Goal: Obtain resource: Download file/media

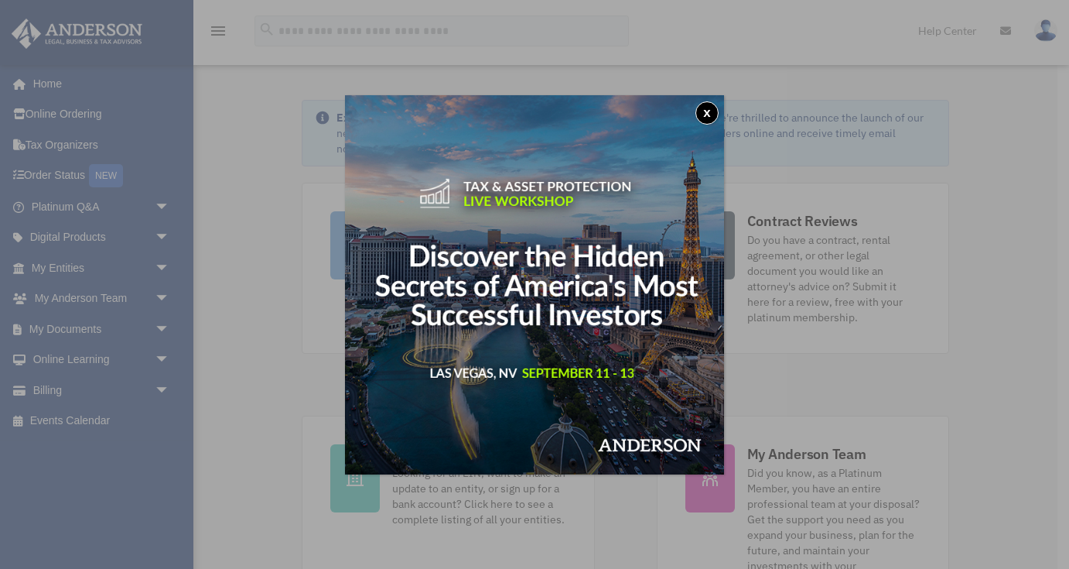
click at [706, 111] on button "x" at bounding box center [706, 112] width 23 height 23
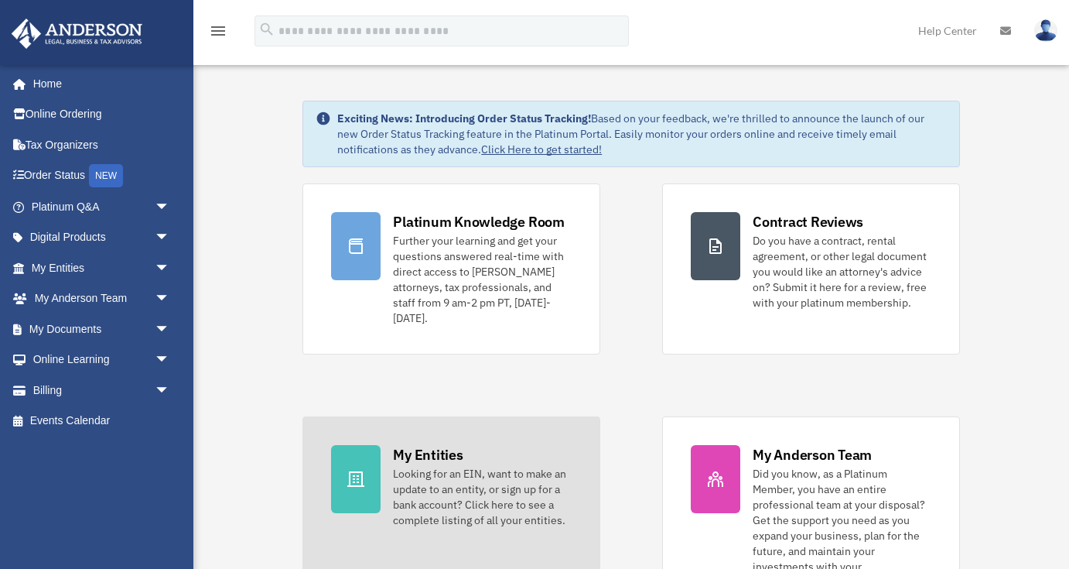
click at [422, 457] on div "My Entities" at bounding box center [428, 454] width 70 height 19
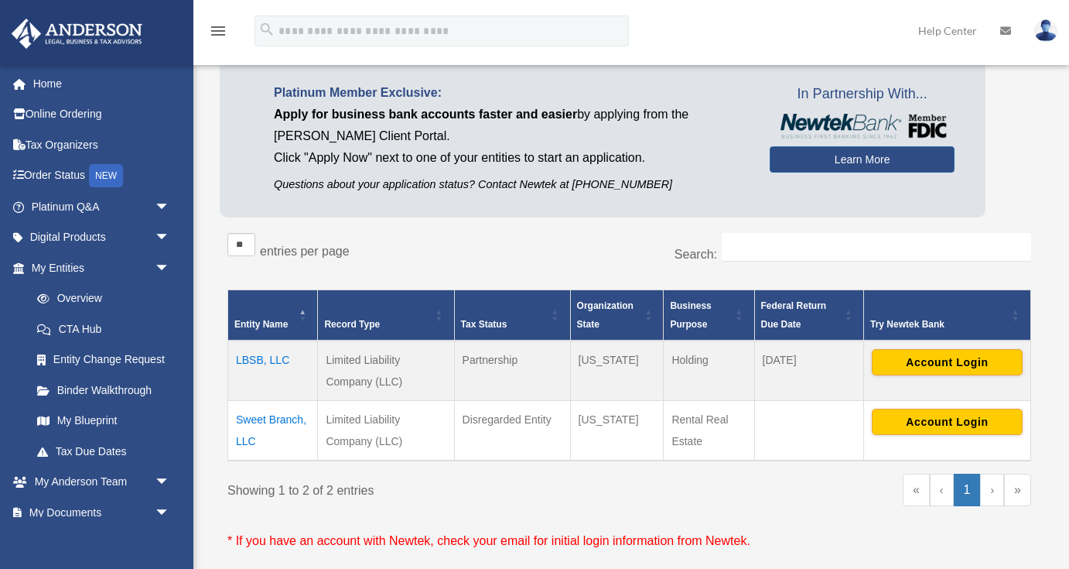
scroll to position [115, 0]
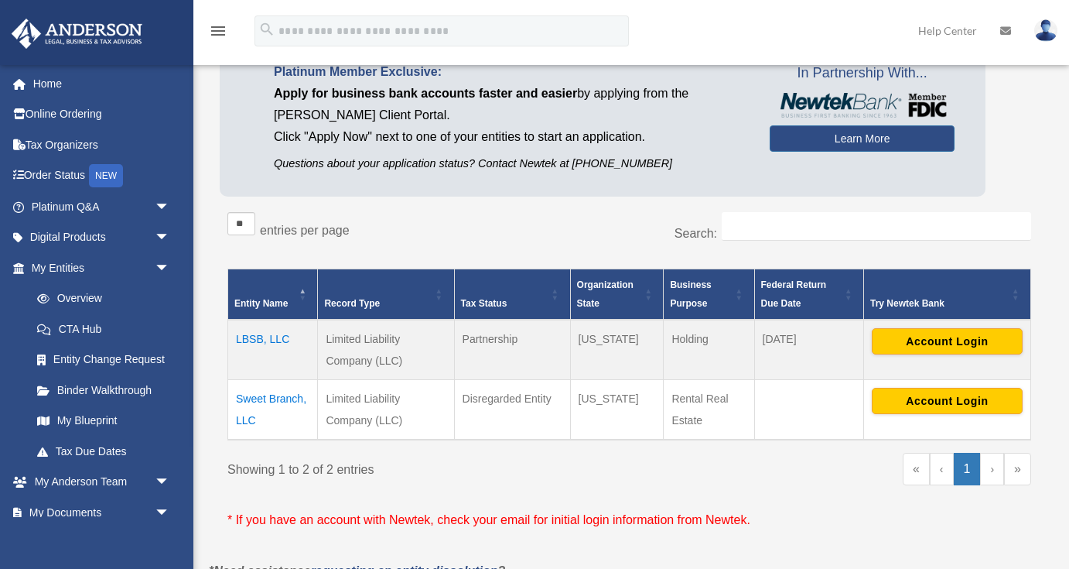
click at [282, 395] on td "Sweet Branch, LLC" at bounding box center [273, 410] width 90 height 60
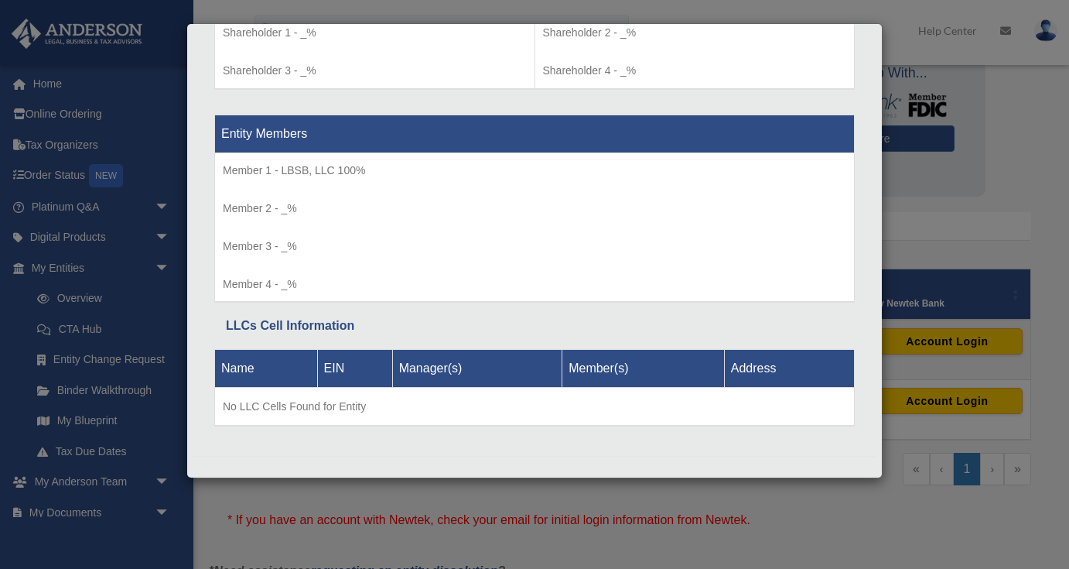
scroll to position [1370, 0]
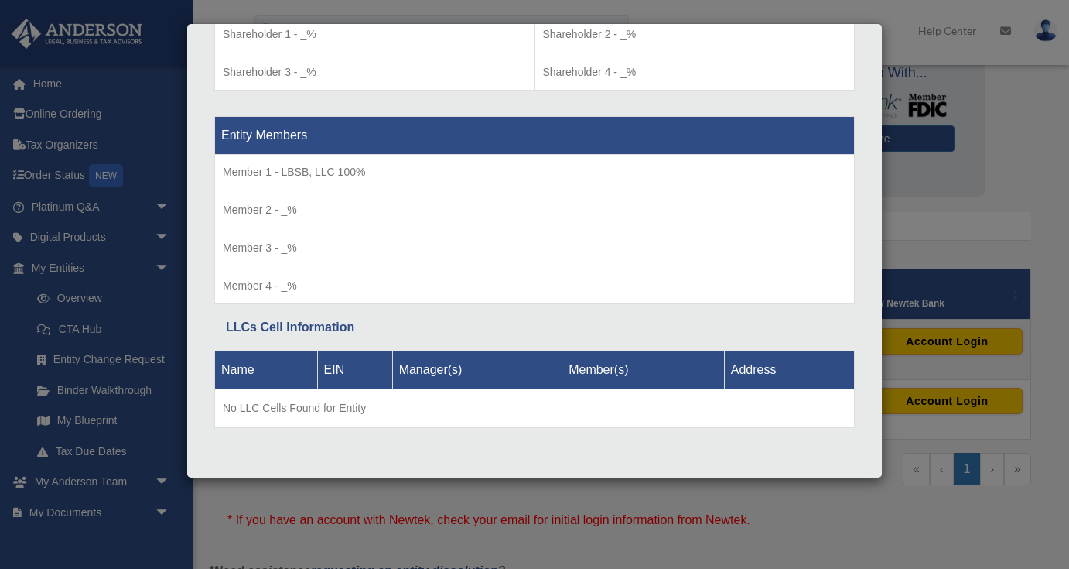
click at [347, 528] on div "Details × Articles Sent Organizational Date" at bounding box center [534, 284] width 1069 height 569
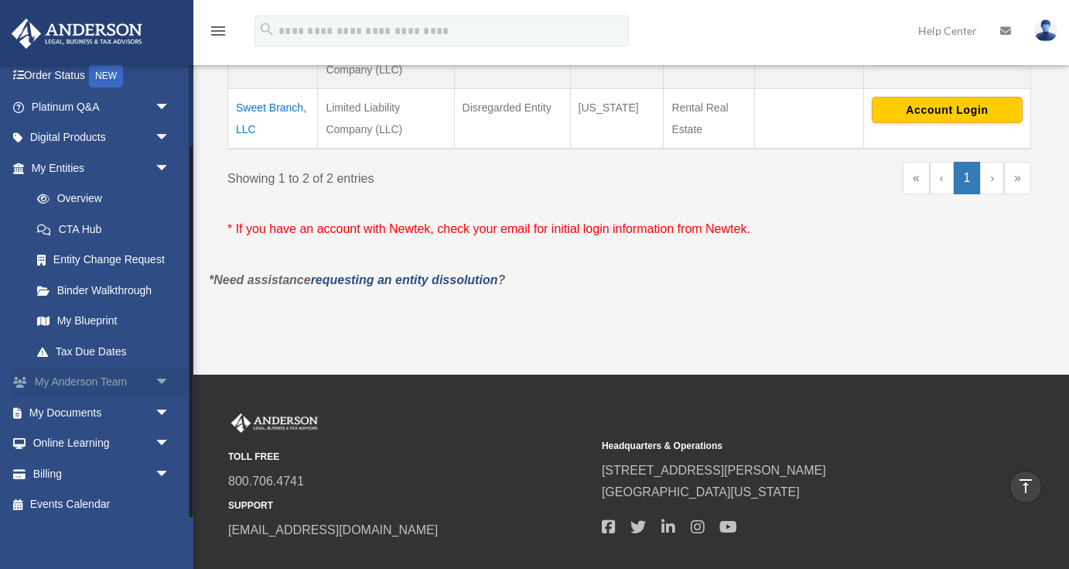
scroll to position [99, 0]
click at [71, 411] on link "My Documents arrow_drop_down" at bounding box center [102, 413] width 183 height 31
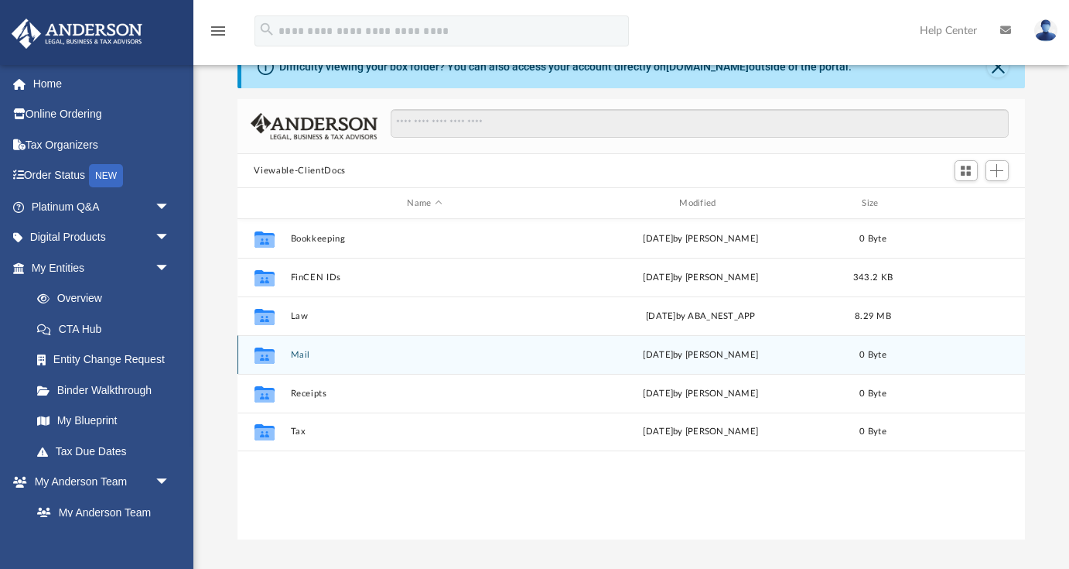
scroll to position [49, 0]
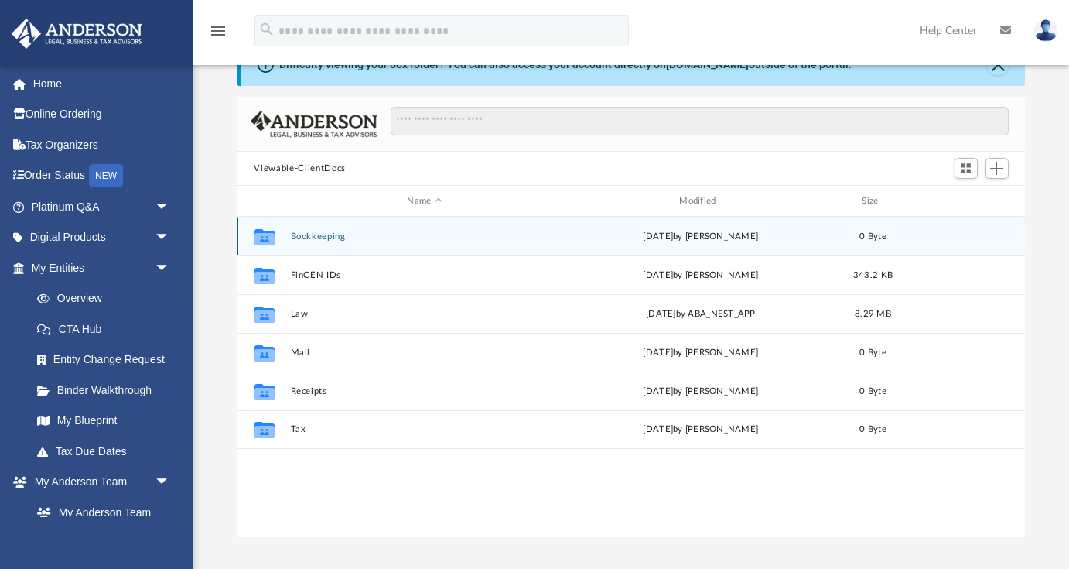
click at [299, 233] on button "Bookkeeping" at bounding box center [424, 236] width 269 height 10
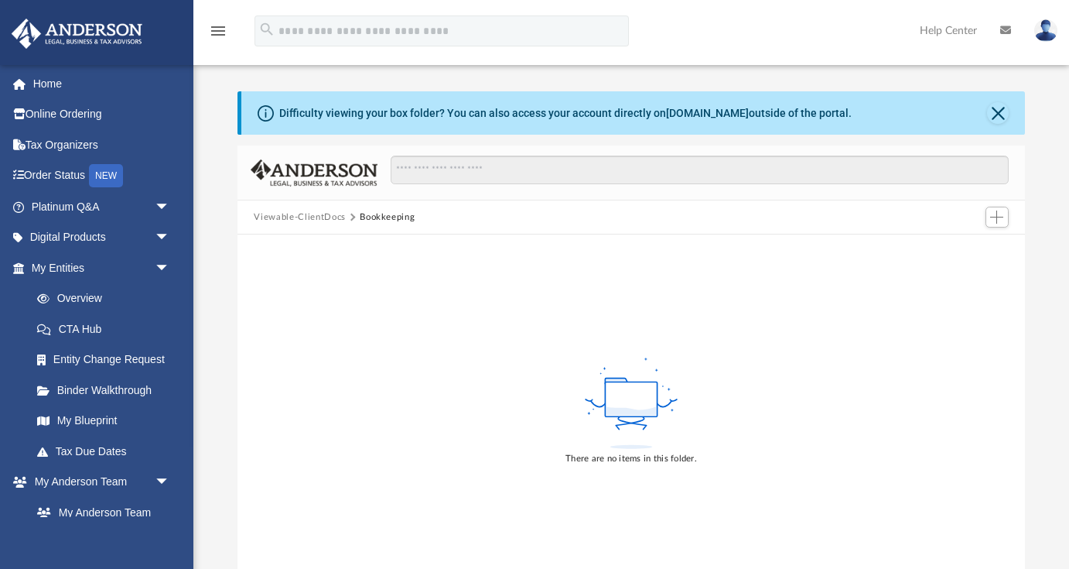
scroll to position [0, 0]
click at [304, 217] on button "Viewable-ClientDocs" at bounding box center [299, 217] width 91 height 14
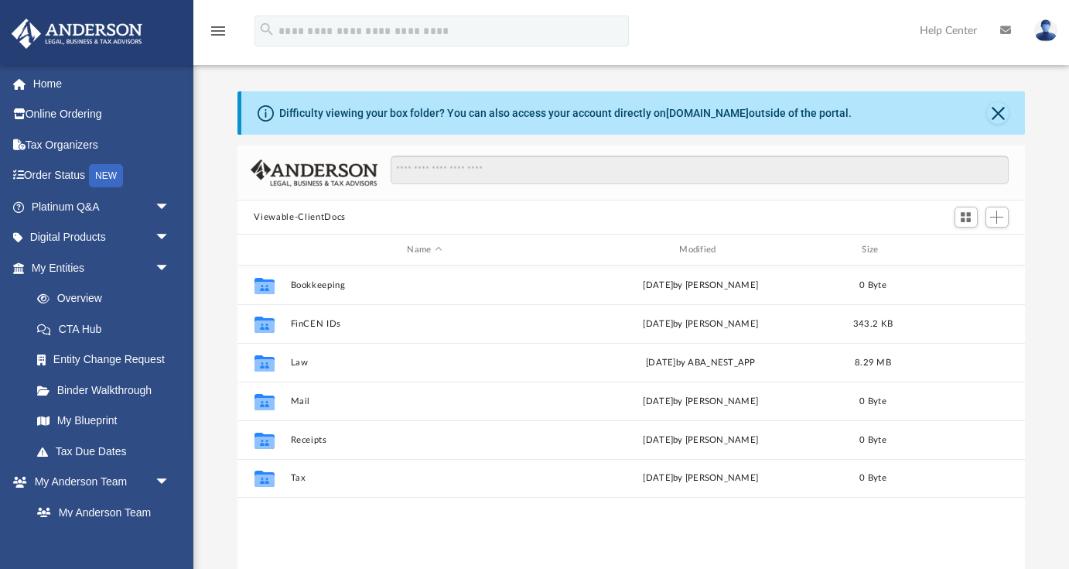
scroll to position [352, 788]
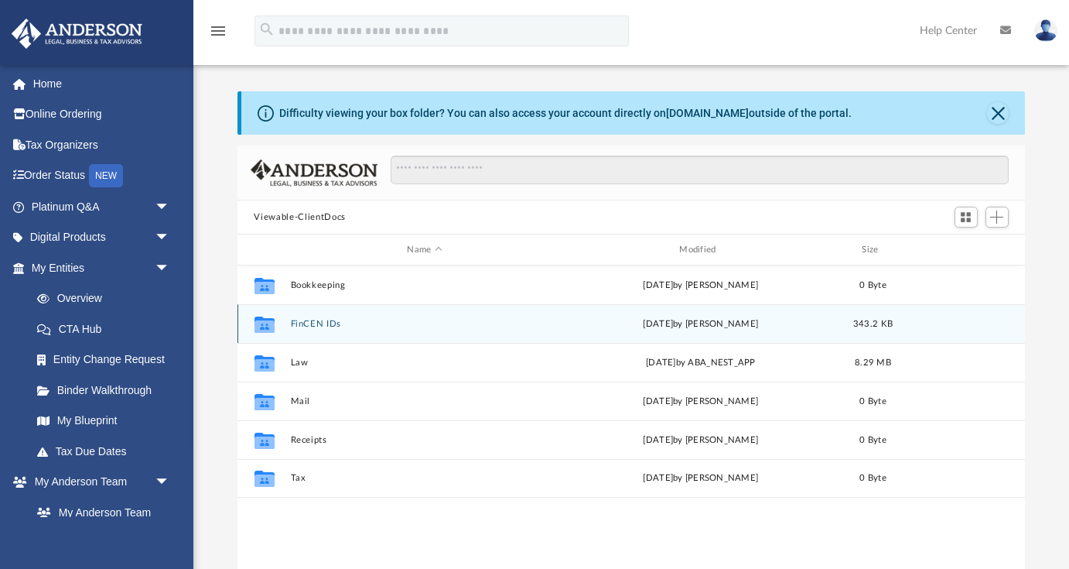
click at [323, 326] on button "FinCEN IDs" at bounding box center [424, 324] width 269 height 10
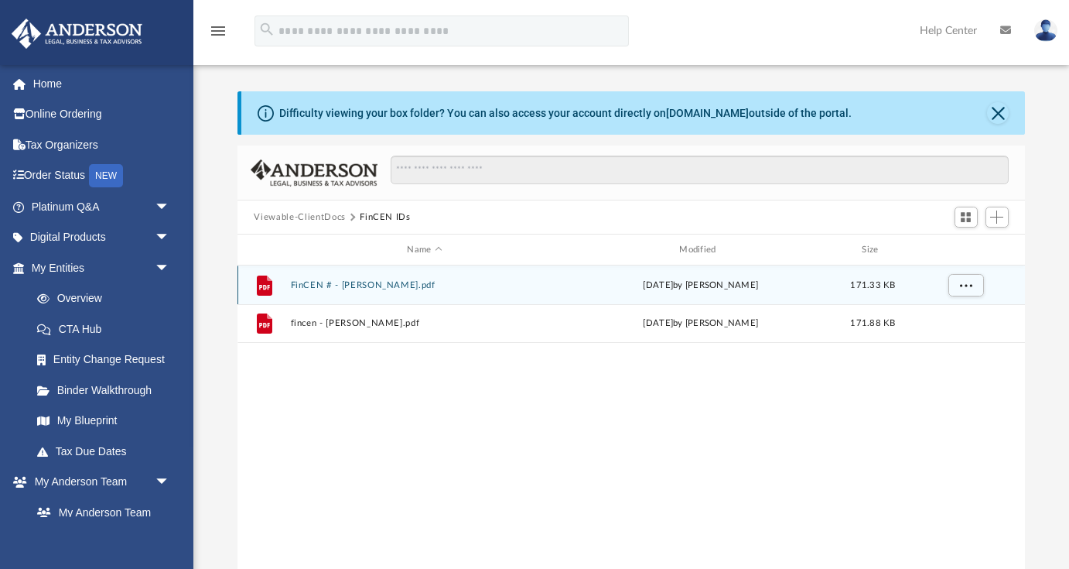
click at [365, 289] on button "FinCEN # - Michelle.pdf" at bounding box center [424, 285] width 269 height 10
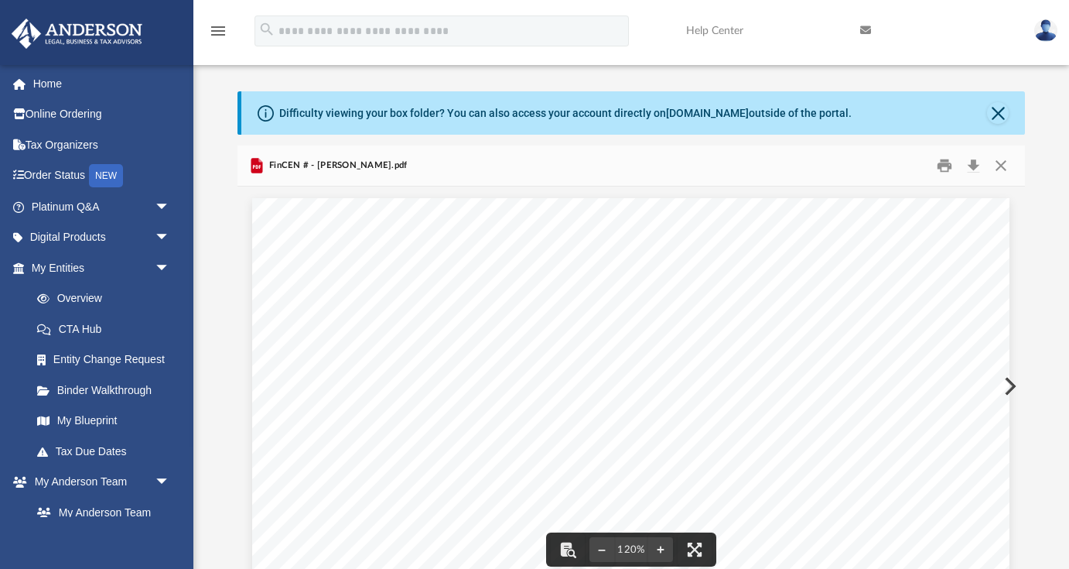
scroll to position [0, 0]
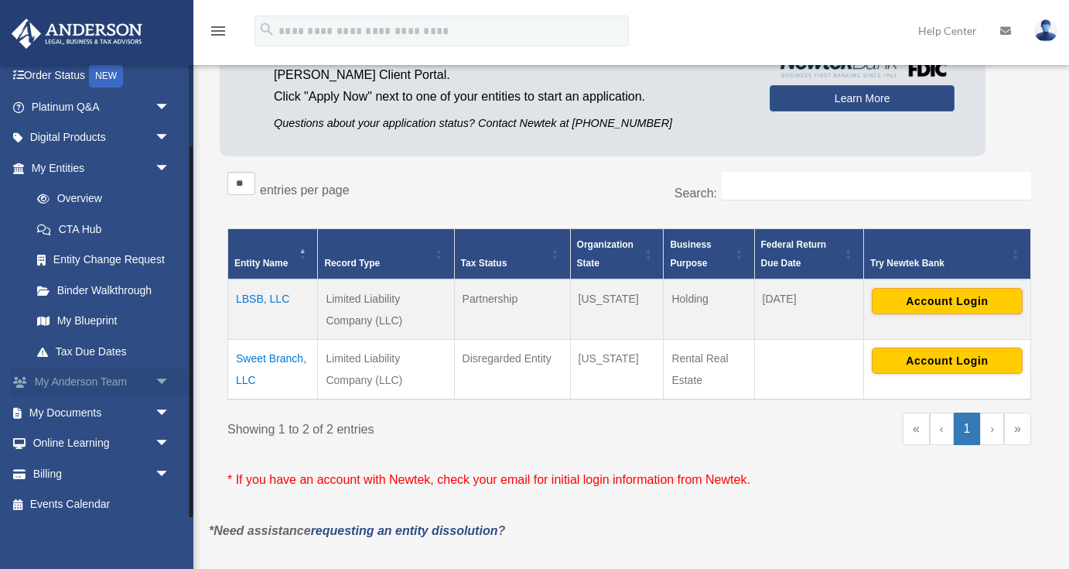
scroll to position [99, 0]
click at [161, 405] on span "arrow_drop_down" at bounding box center [170, 414] width 31 height 32
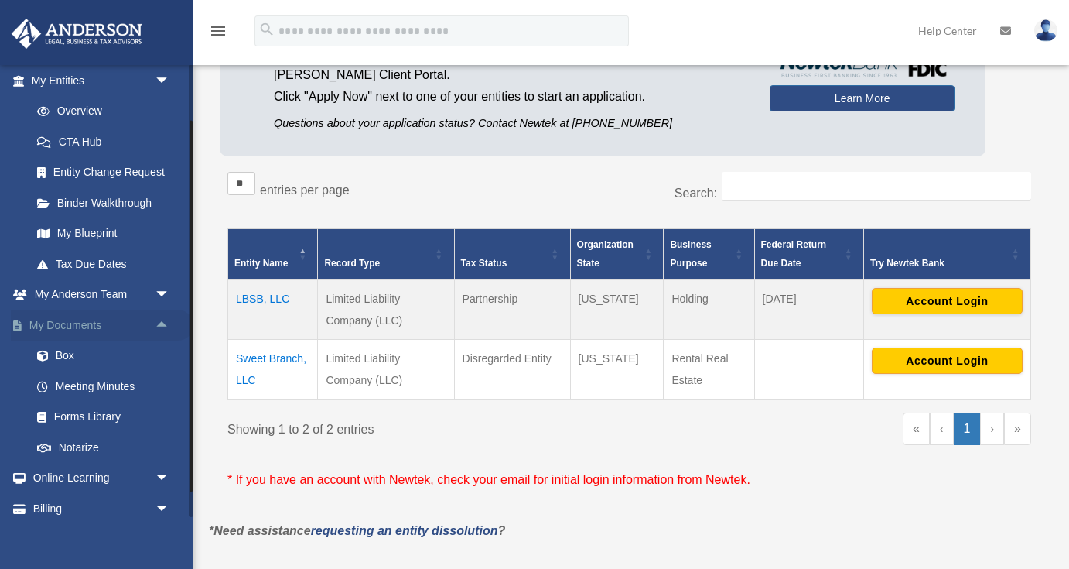
scroll to position [193, 0]
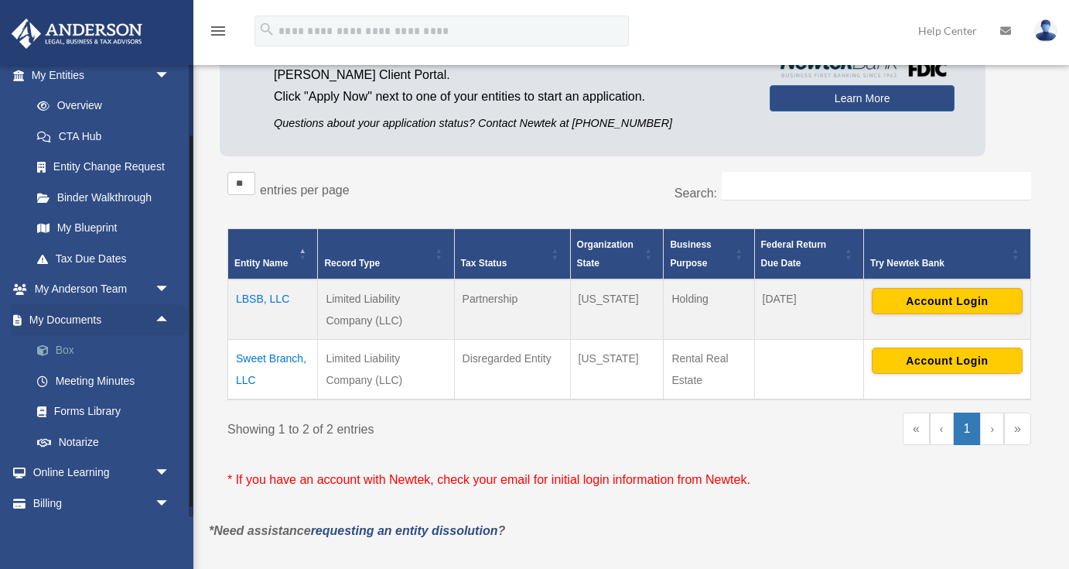
click at [46, 348] on span at bounding box center [51, 350] width 10 height 11
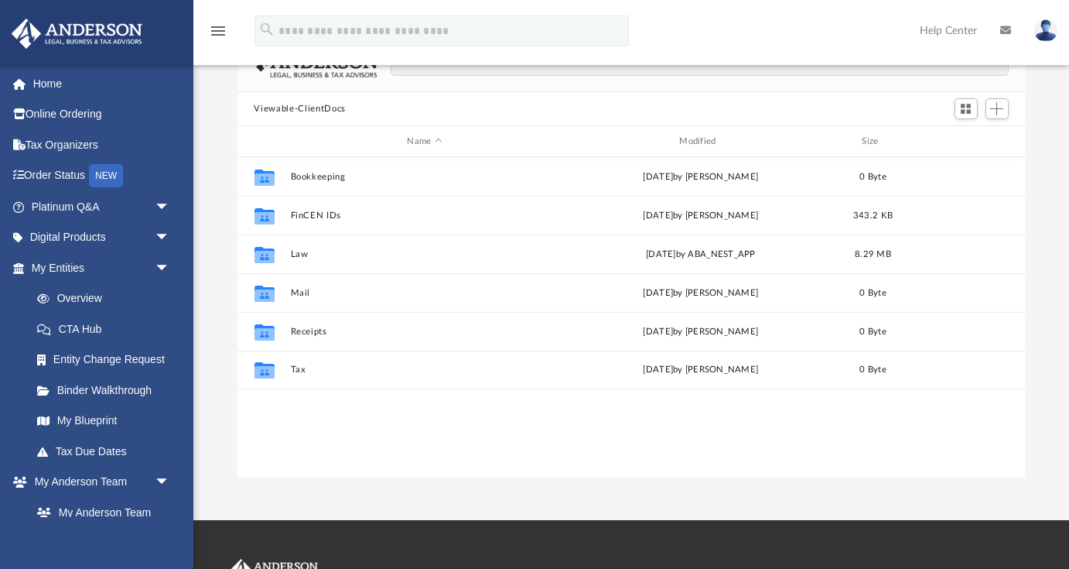
scroll to position [109, 0]
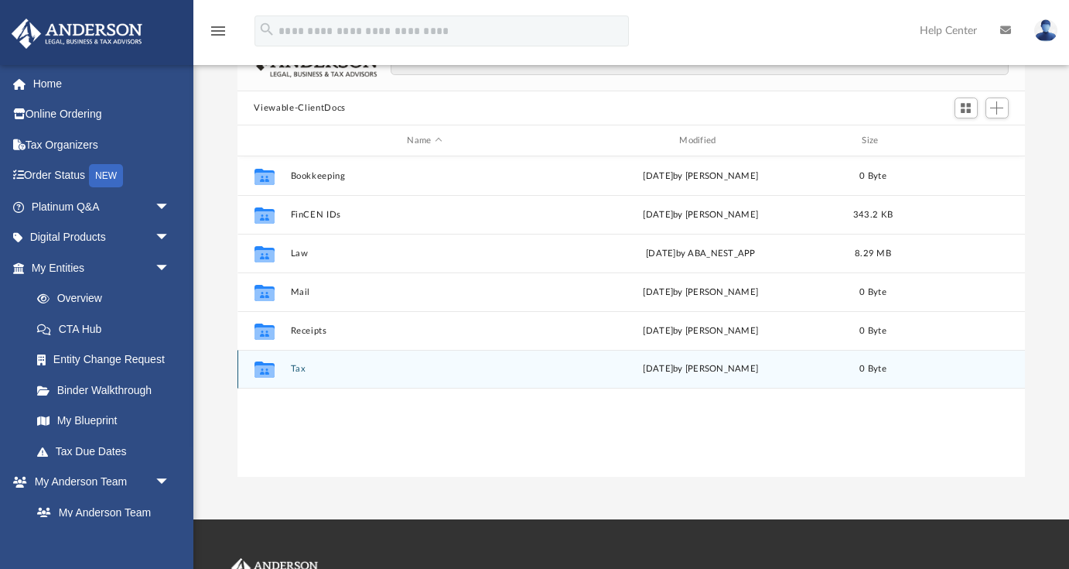
click at [297, 371] on button "Tax" at bounding box center [424, 369] width 269 height 10
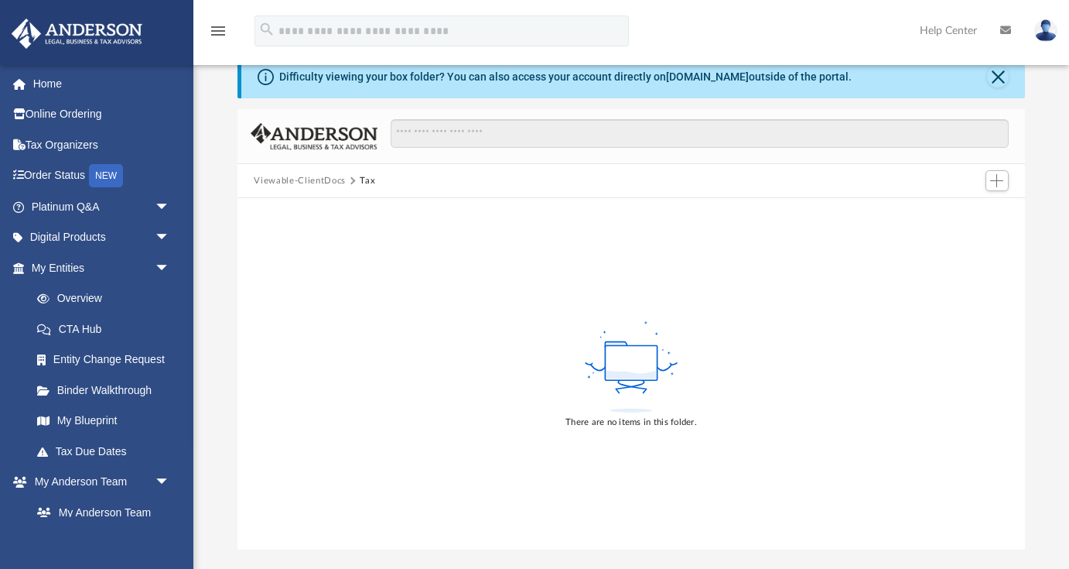
scroll to position [36, 0]
click at [293, 184] on button "Viewable-ClientDocs" at bounding box center [299, 182] width 91 height 14
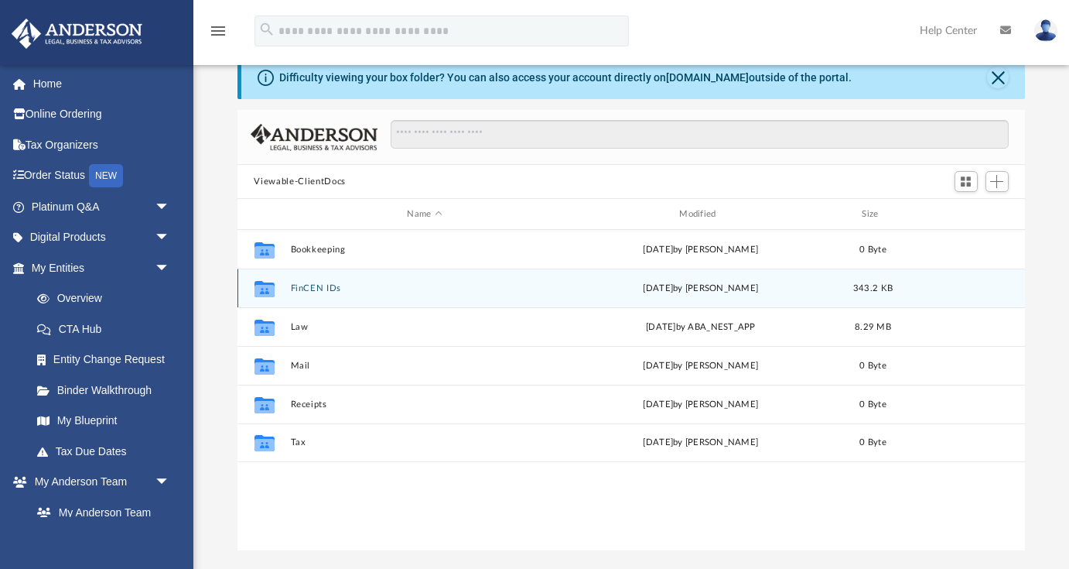
scroll to position [352, 788]
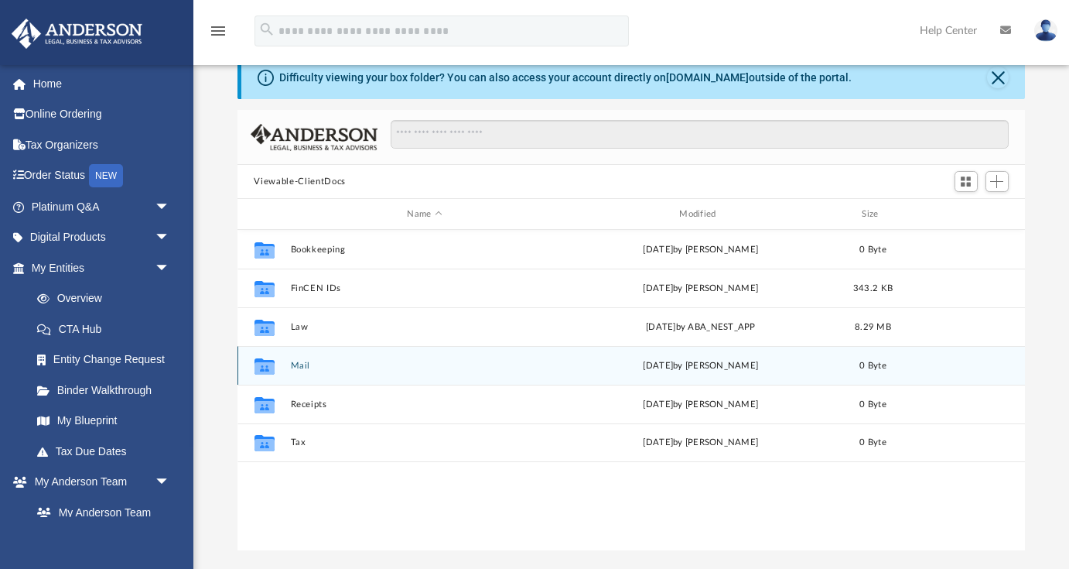
click at [294, 366] on button "Mail" at bounding box center [424, 365] width 269 height 10
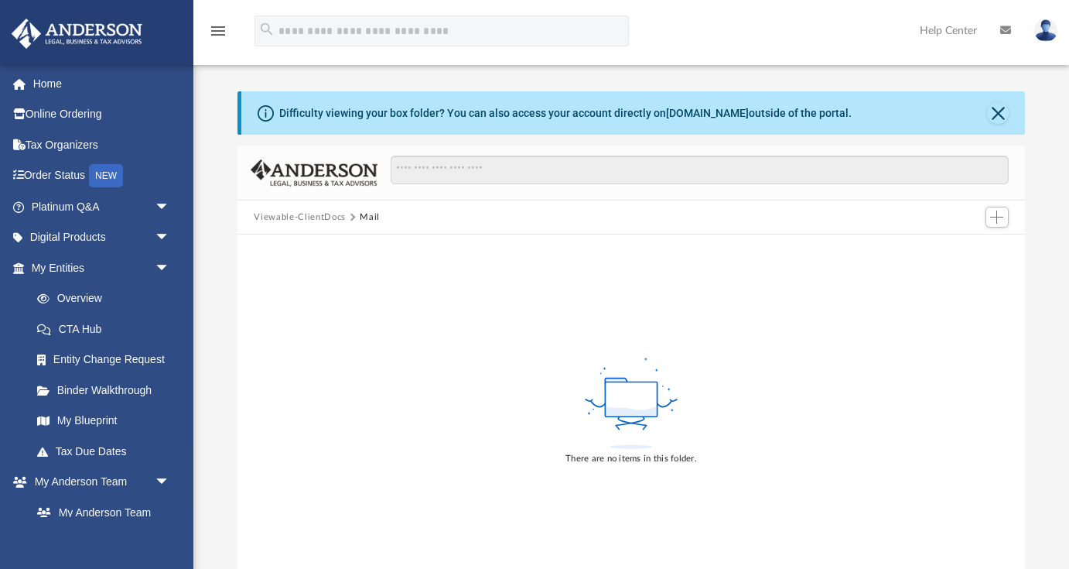
scroll to position [0, 0]
click at [279, 218] on button "Viewable-ClientDocs" at bounding box center [299, 217] width 91 height 14
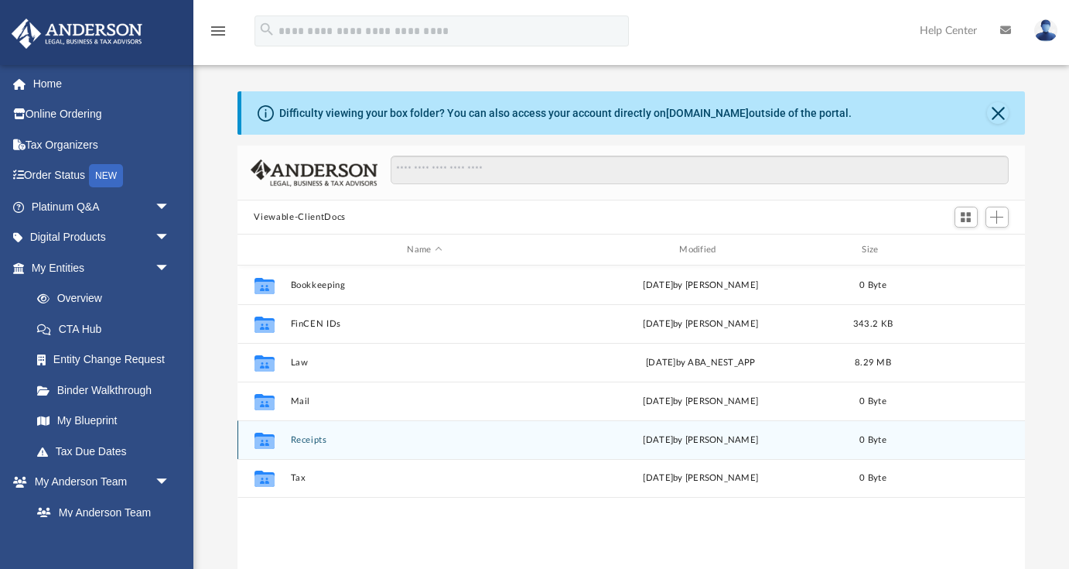
scroll to position [352, 788]
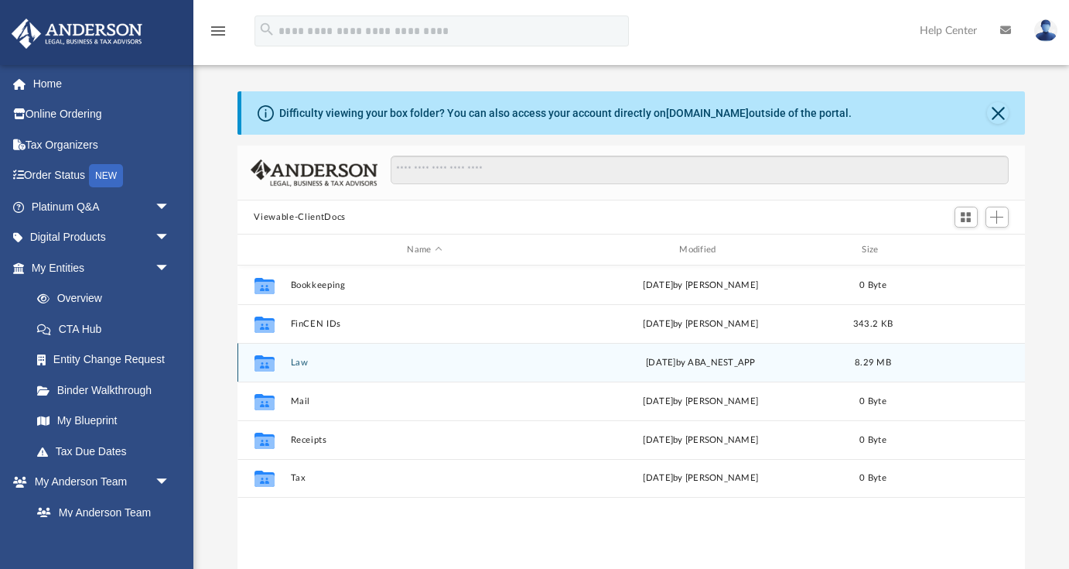
click at [267, 362] on icon "grid" at bounding box center [264, 362] width 20 height 16
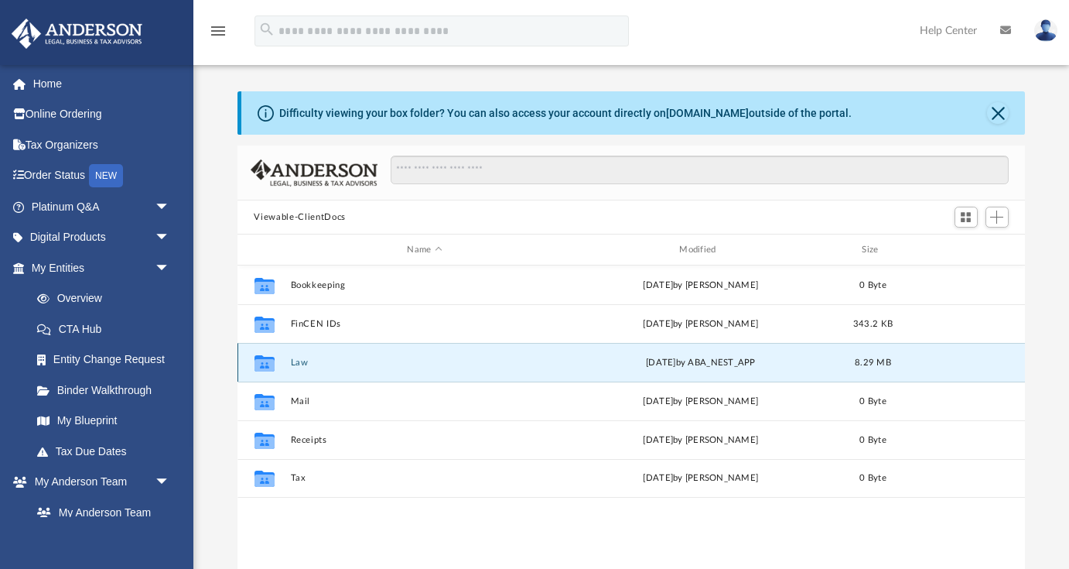
click at [306, 362] on button "Law" at bounding box center [424, 362] width 269 height 10
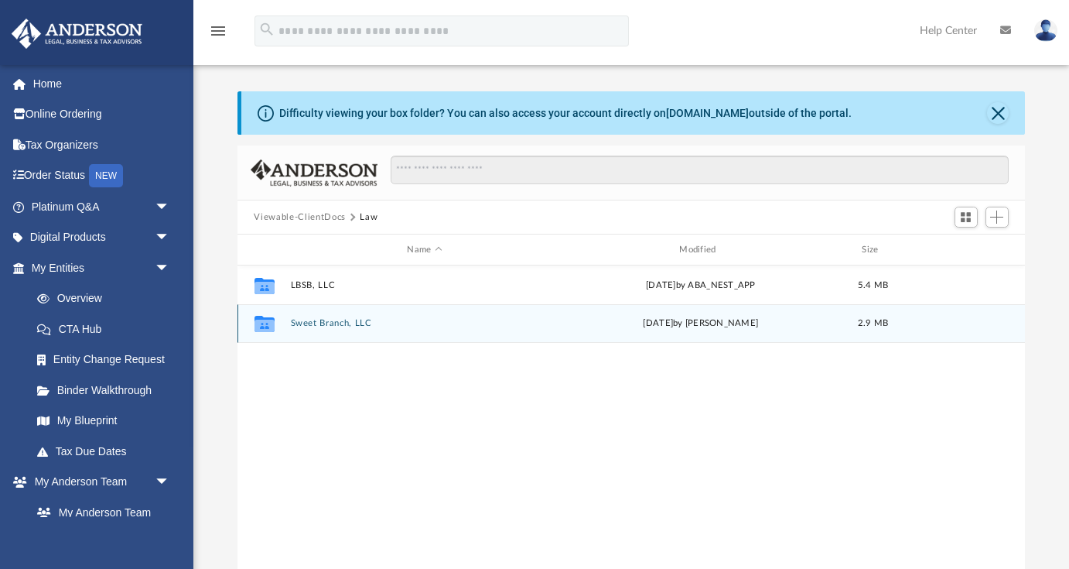
click at [314, 319] on button "Sweet Branch, LLC" at bounding box center [424, 323] width 269 height 10
click at [386, 323] on button "Sweet Branch, LLC - Filed MT Annual Report 2025.pdf" at bounding box center [424, 323] width 269 height 10
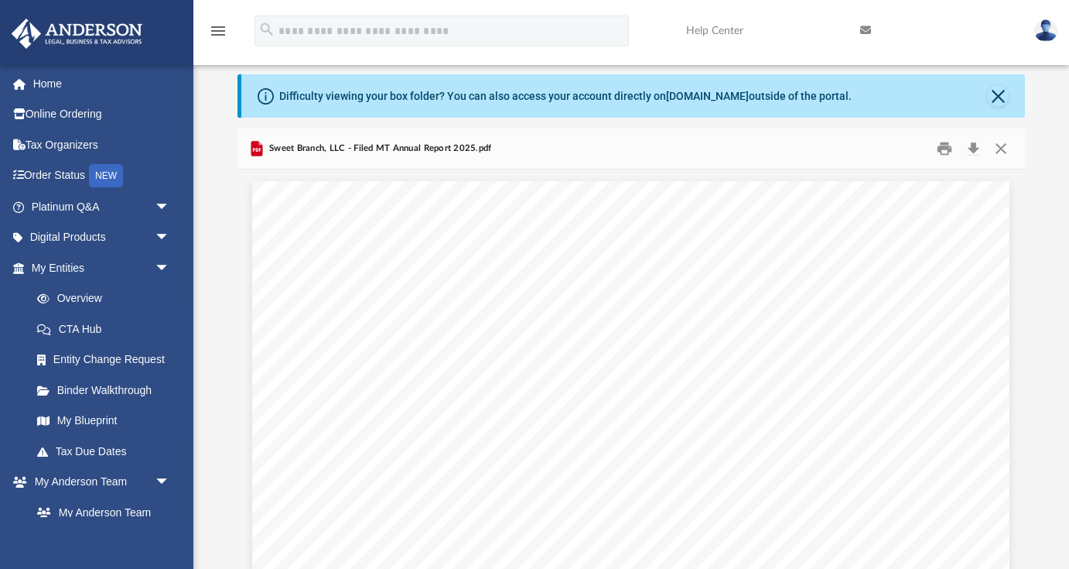
scroll to position [0, 0]
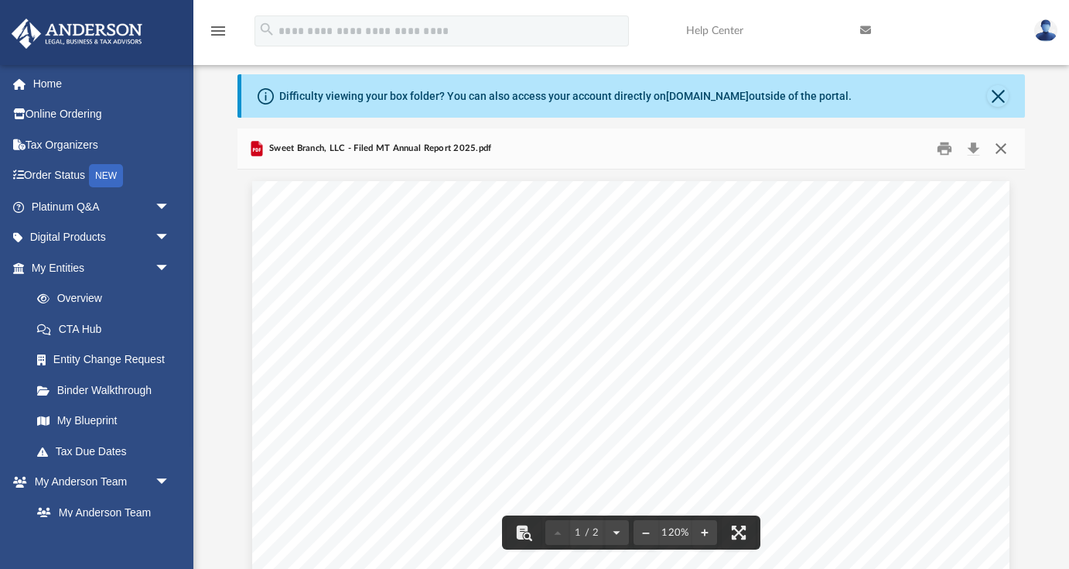
click at [1006, 153] on button "Close" at bounding box center [1001, 149] width 28 height 24
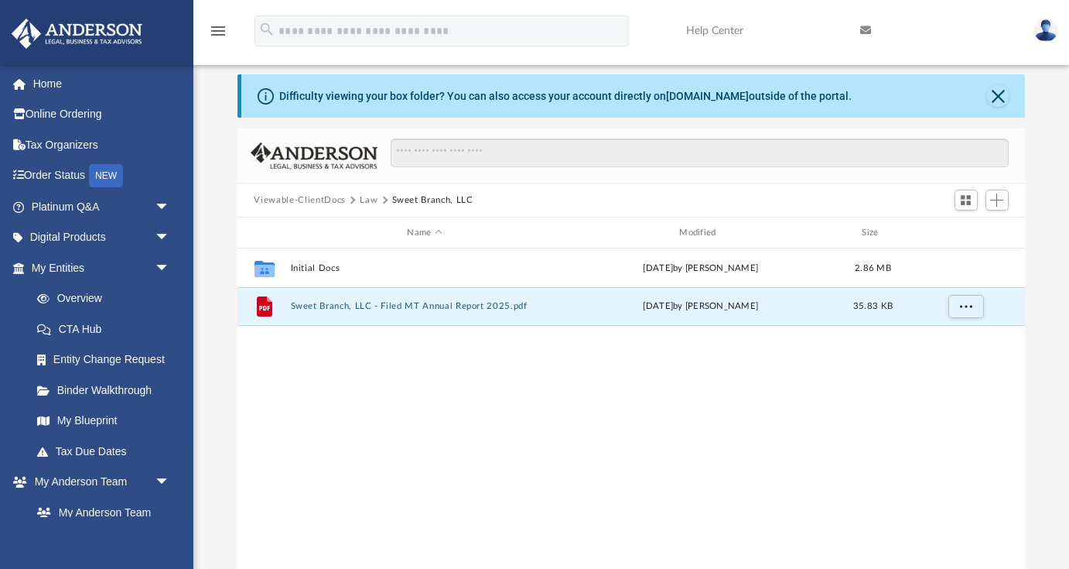
click at [317, 195] on button "Viewable-ClientDocs" at bounding box center [299, 200] width 91 height 14
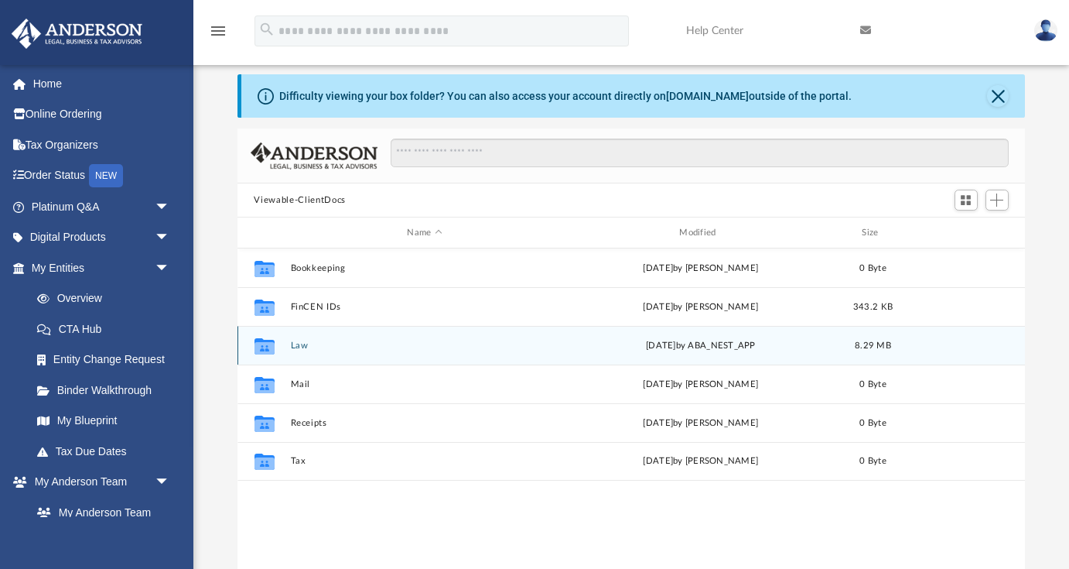
click at [299, 347] on button "Law" at bounding box center [424, 345] width 269 height 10
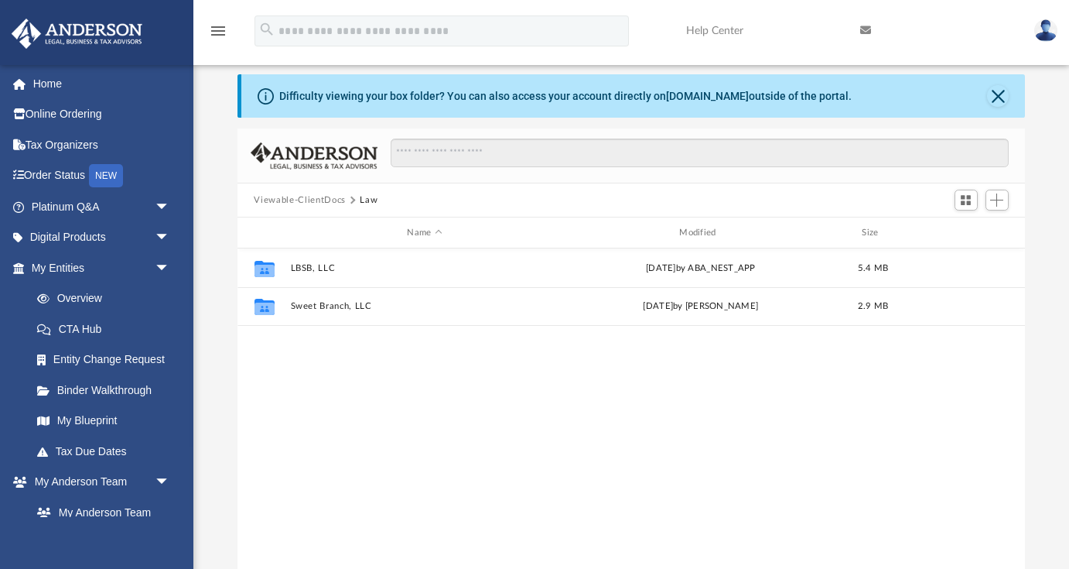
click at [299, 347] on div "Collaborated Folder LBSB, LLC Thu Jul 17 2025 by ABA_NEST_APP 5.4 MB Collaborat…" at bounding box center [631, 408] width 788 height 321
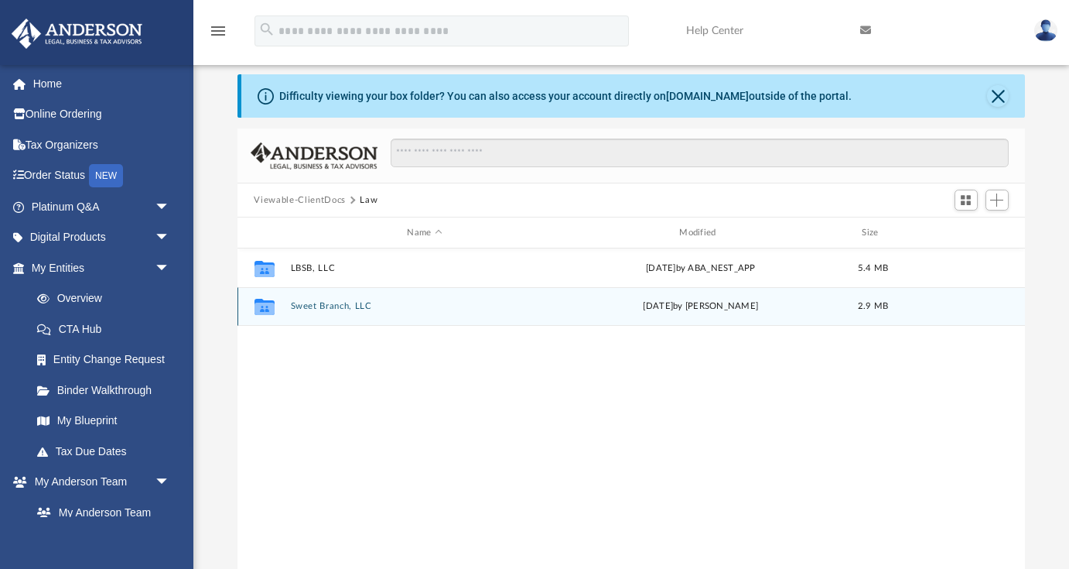
click at [309, 305] on button "Sweet Branch, LLC" at bounding box center [424, 306] width 269 height 10
click at [309, 305] on button "Sweet Branch, LLC - Filed MT Annual Report 2025.pdf" at bounding box center [424, 306] width 269 height 10
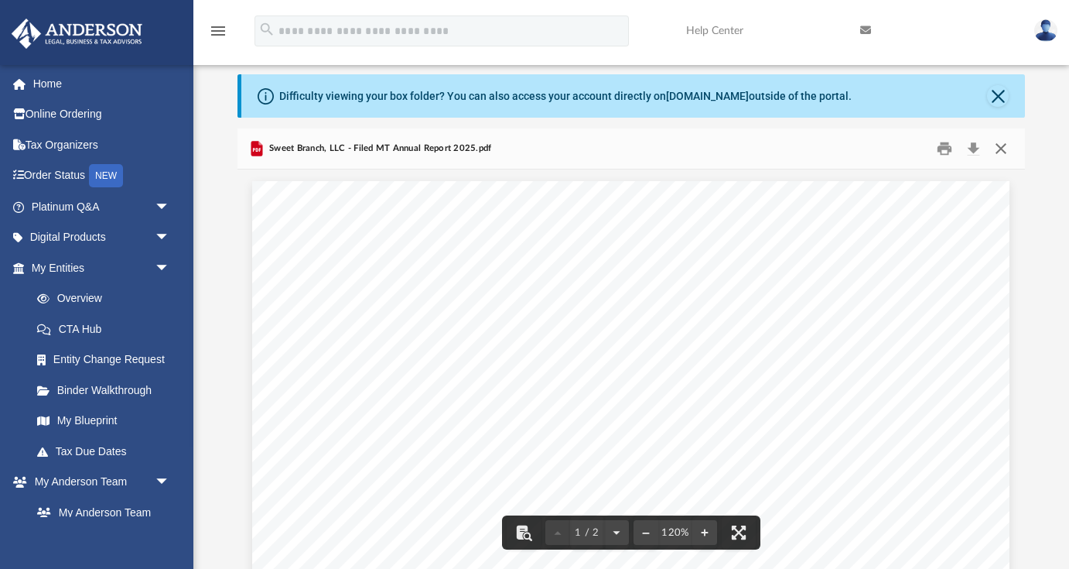
click at [1006, 145] on button "Close" at bounding box center [1001, 149] width 28 height 24
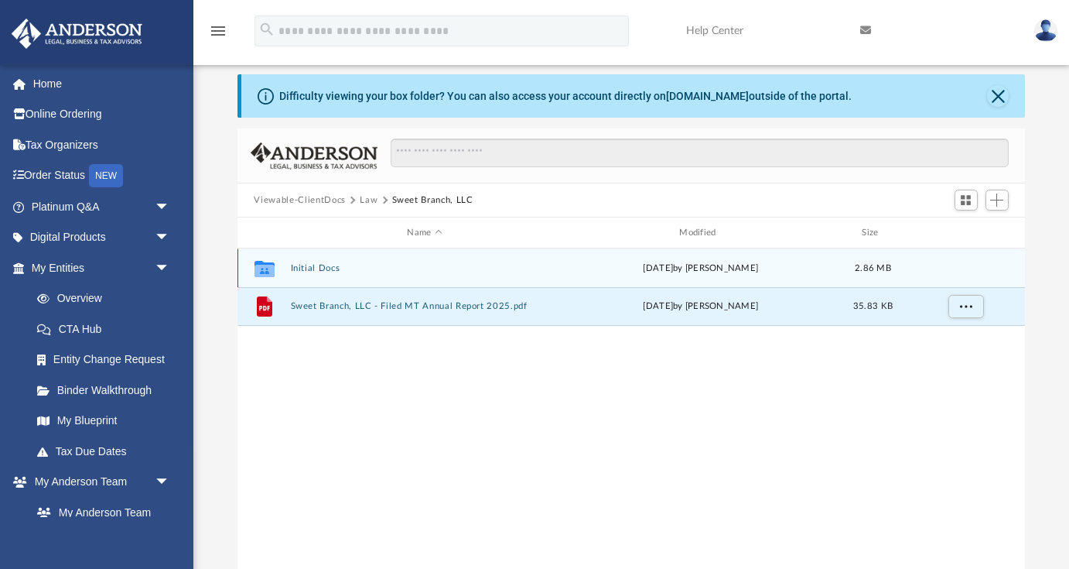
click at [330, 271] on button "Initial Docs" at bounding box center [424, 268] width 269 height 10
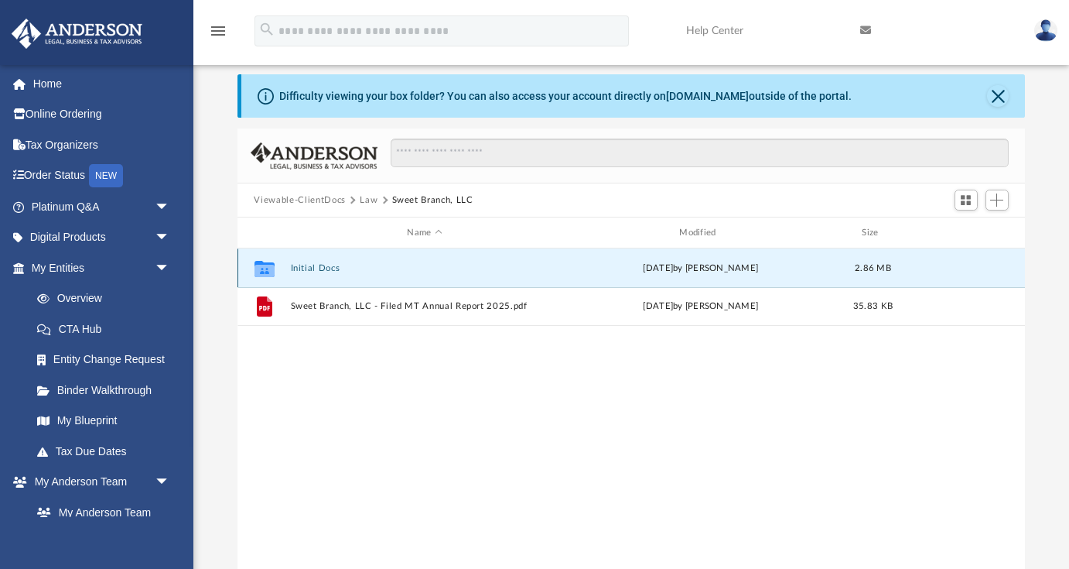
click at [330, 271] on button "Initial Docs" at bounding box center [424, 268] width 269 height 10
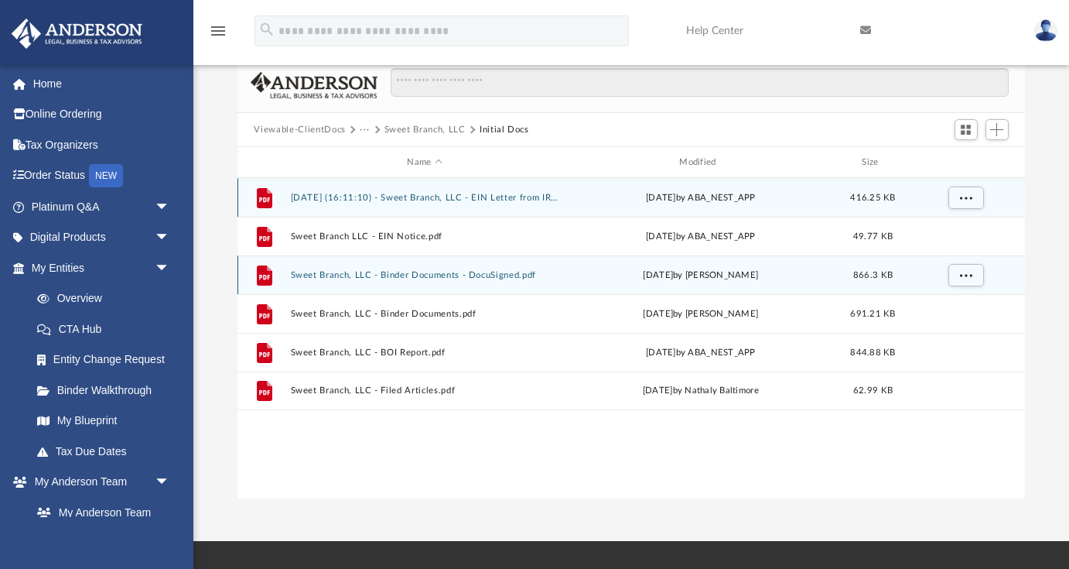
scroll to position [90, 0]
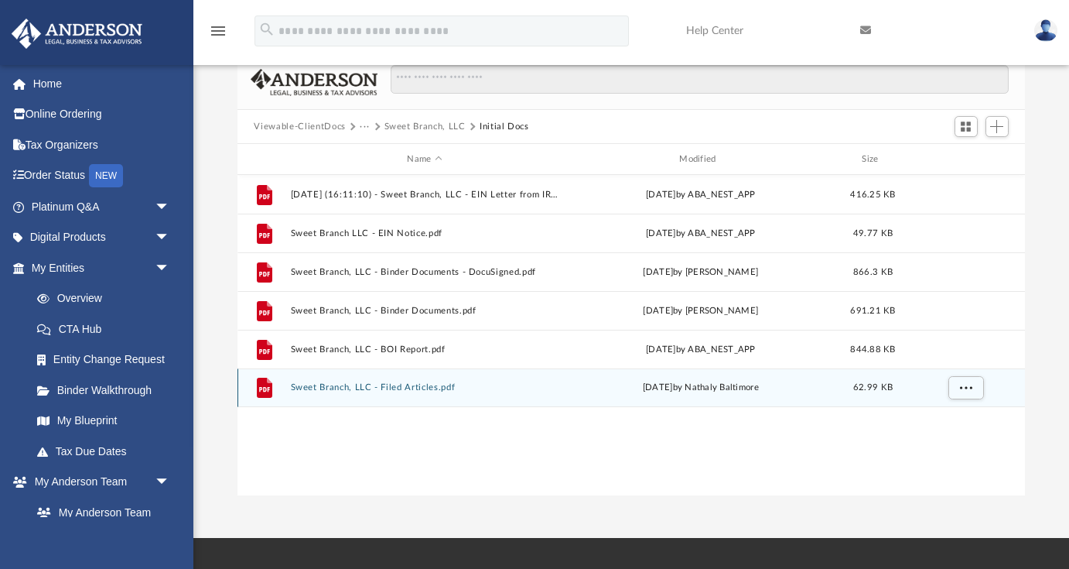
click at [417, 389] on button "Sweet Branch, LLC - Filed Articles.pdf" at bounding box center [424, 387] width 269 height 10
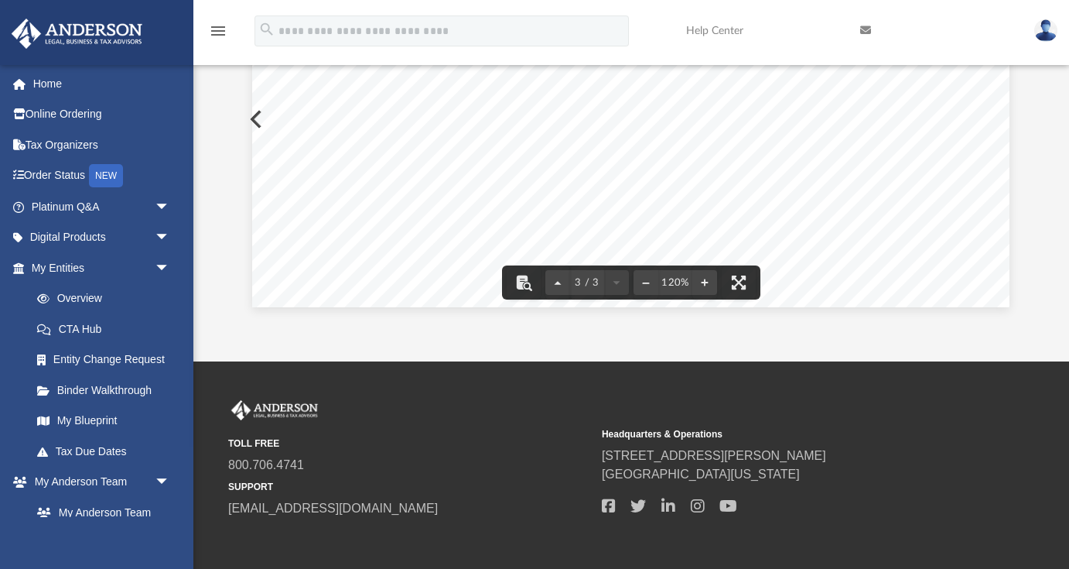
scroll to position [268, 0]
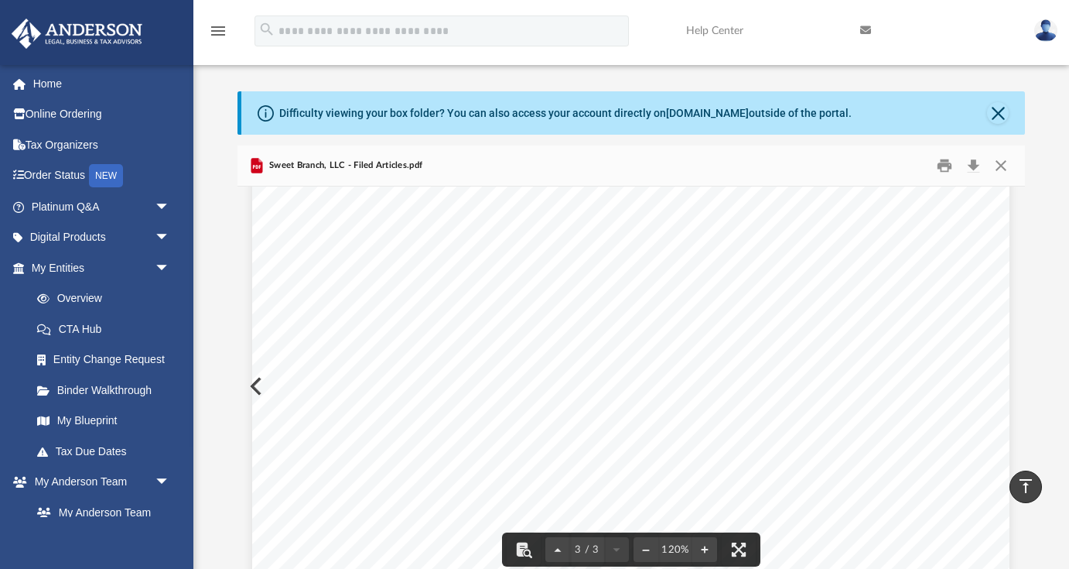
scroll to position [0, 0]
click at [256, 381] on div "Page 3" at bounding box center [630, 89] width 757 height 980
click at [248, 388] on button "Preview" at bounding box center [254, 385] width 34 height 43
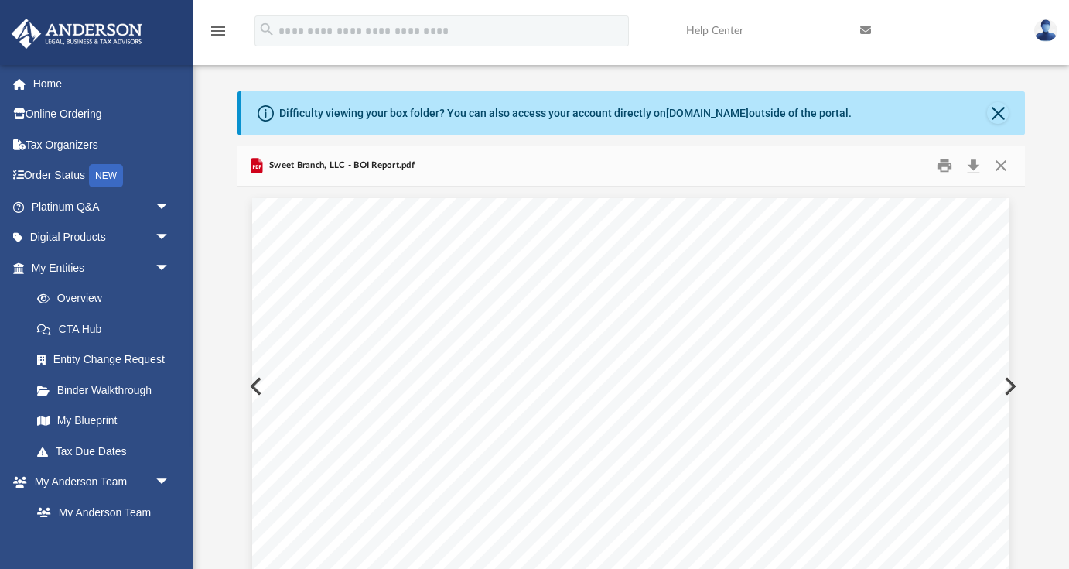
scroll to position [17, 0]
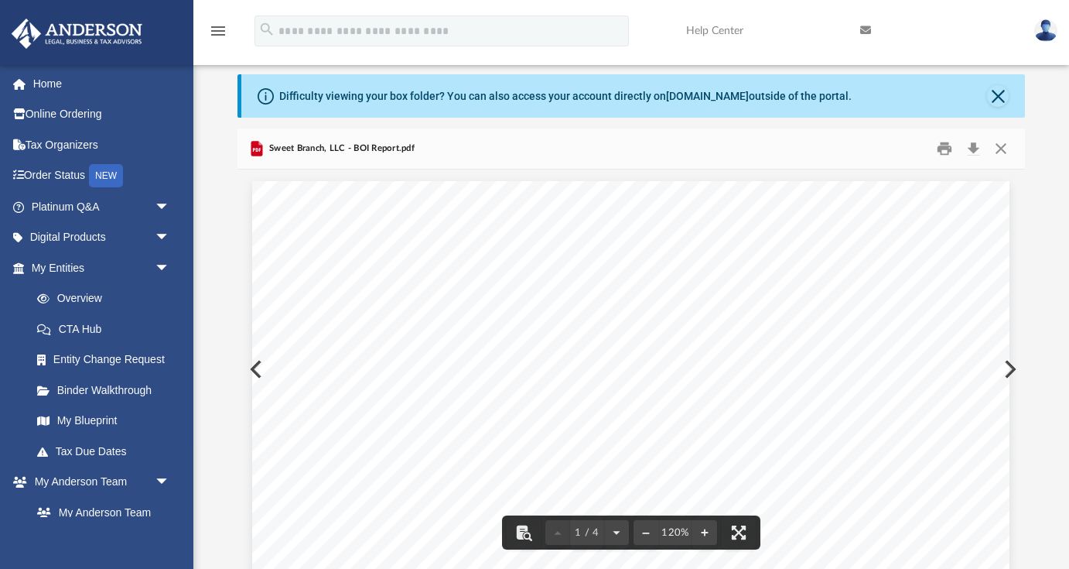
click at [1016, 367] on button "Preview" at bounding box center [1009, 368] width 34 height 43
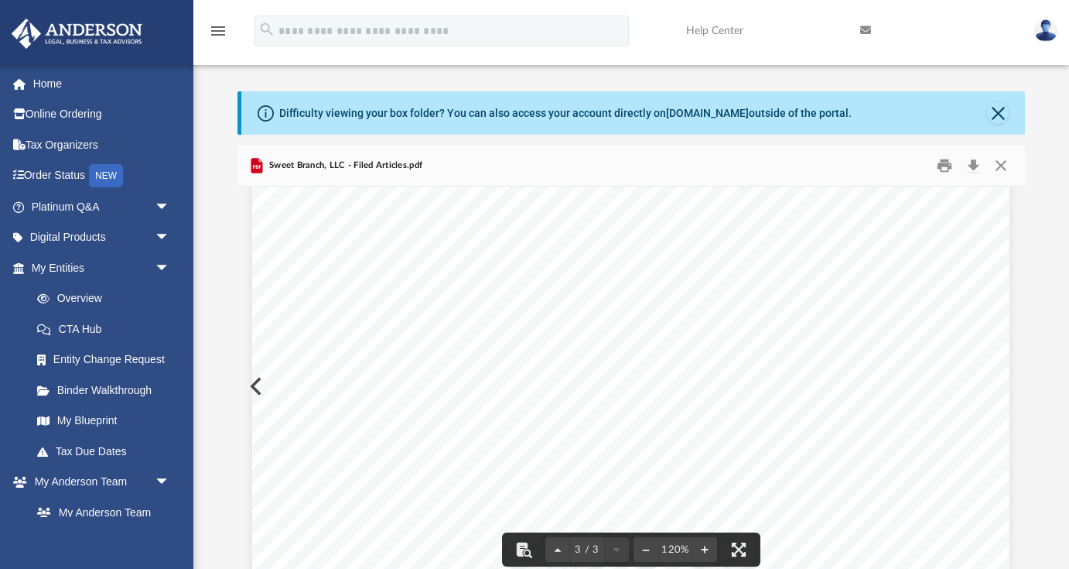
scroll to position [0, 0]
click at [1001, 166] on button "Close" at bounding box center [1001, 166] width 28 height 24
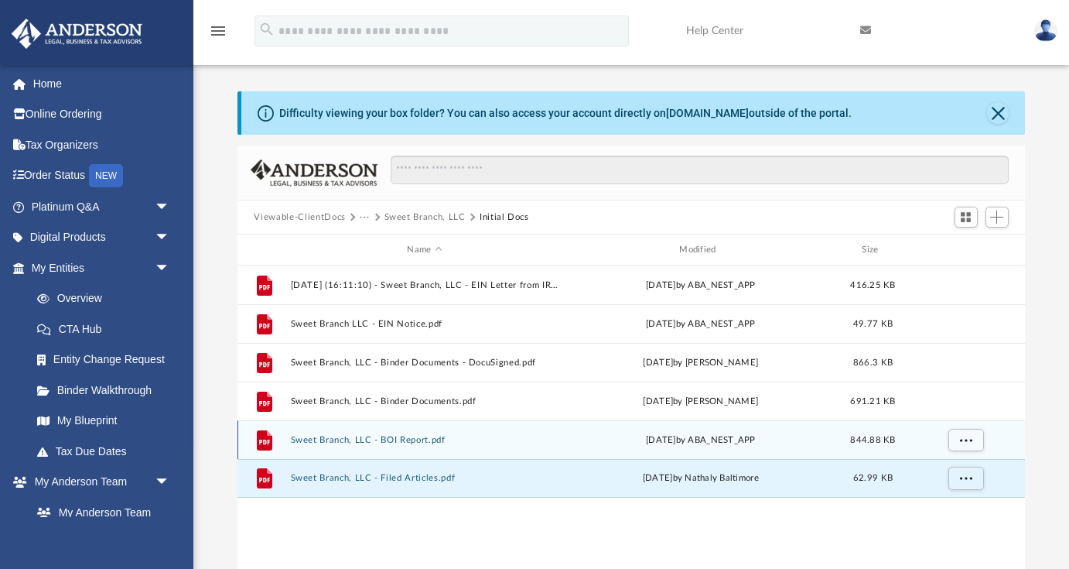
click at [411, 435] on button "Sweet Branch, LLC - BOI Report.pdf" at bounding box center [424, 440] width 269 height 10
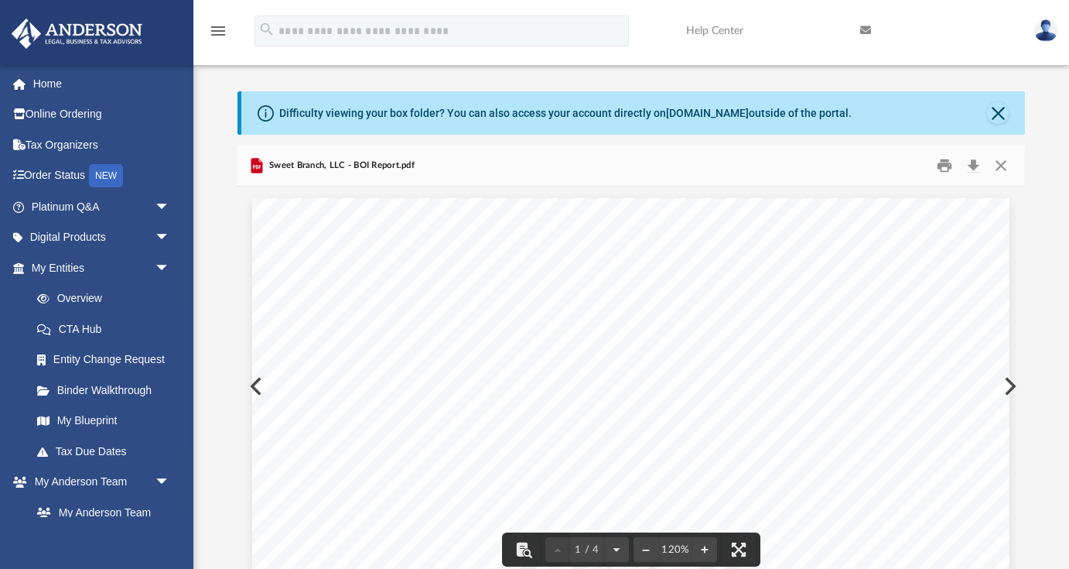
click at [1012, 384] on button "Preview" at bounding box center [1009, 385] width 34 height 43
click at [1007, 163] on button "Close" at bounding box center [1001, 166] width 28 height 24
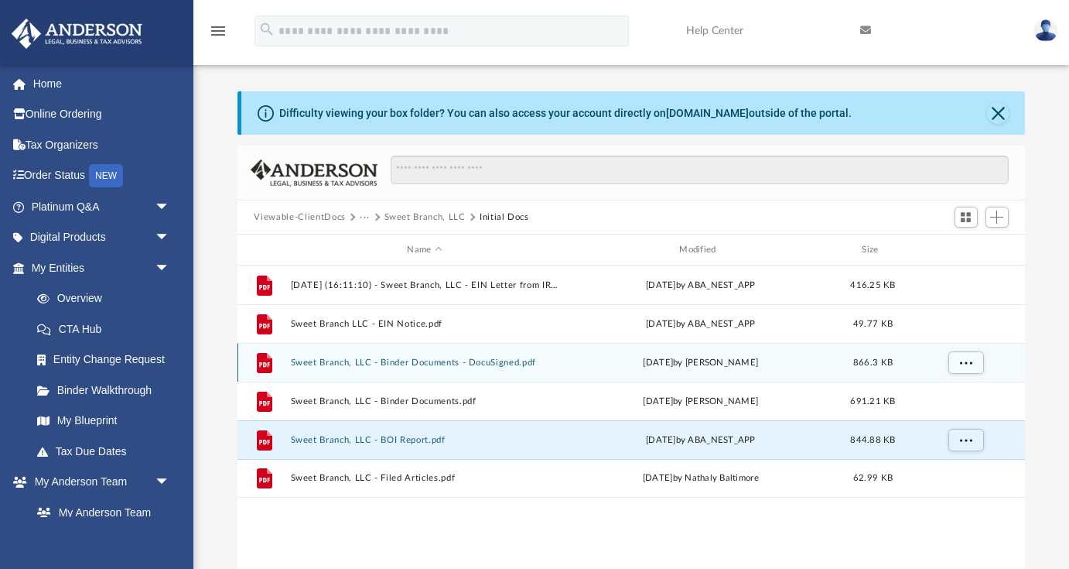
click at [406, 358] on button "Sweet Branch, LLC - Binder Documents - DocuSigned.pdf" at bounding box center [424, 362] width 269 height 10
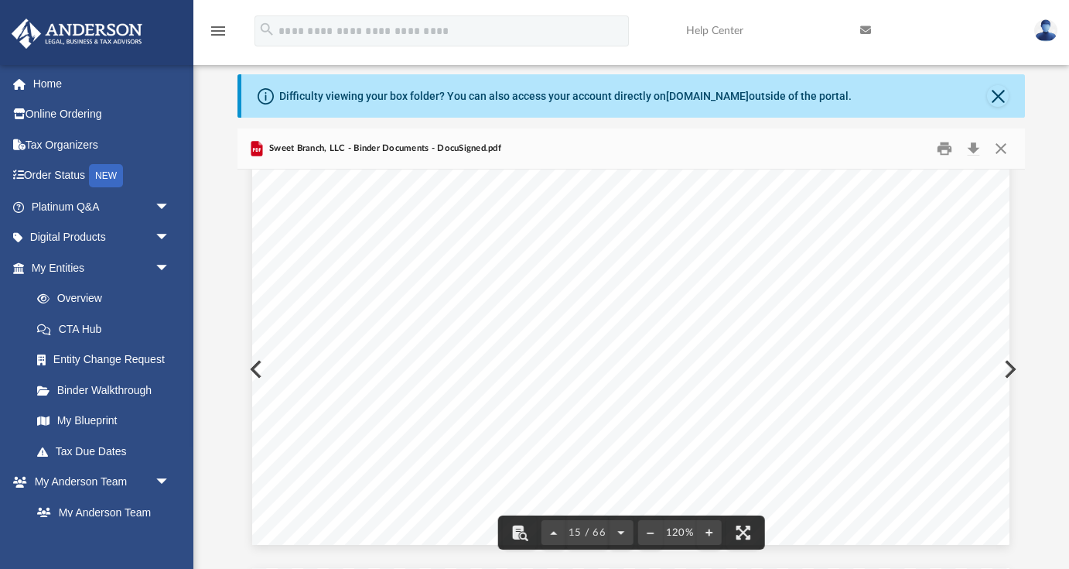
scroll to position [14660, 0]
click at [487, 268] on span "____________________________________________" at bounding box center [505, 265] width 326 height 15
click at [973, 144] on button "Download" at bounding box center [974, 149] width 28 height 24
click at [70, 79] on link "Home" at bounding box center [102, 83] width 183 height 31
